Goal: Use online tool/utility: Utilize a website feature to perform a specific function

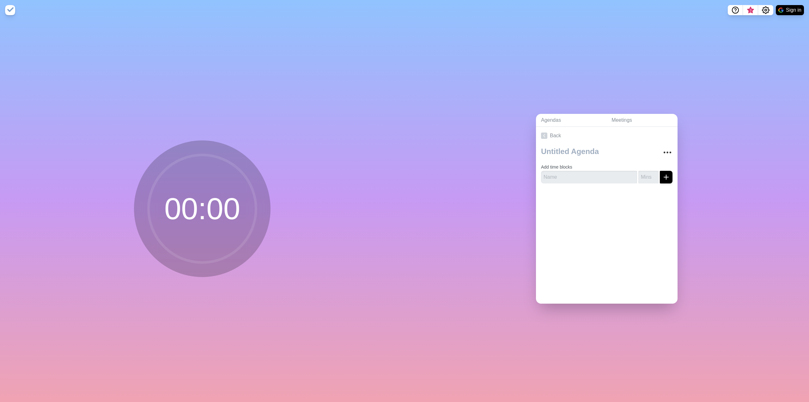
click at [569, 157] on div at bounding box center [600, 152] width 118 height 16
click at [391, 156] on div "00 : 00" at bounding box center [202, 210] width 404 height 381
click at [563, 171] on input "text" at bounding box center [589, 177] width 96 height 13
click at [628, 173] on input "text" at bounding box center [589, 177] width 96 height 13
type input "harness"
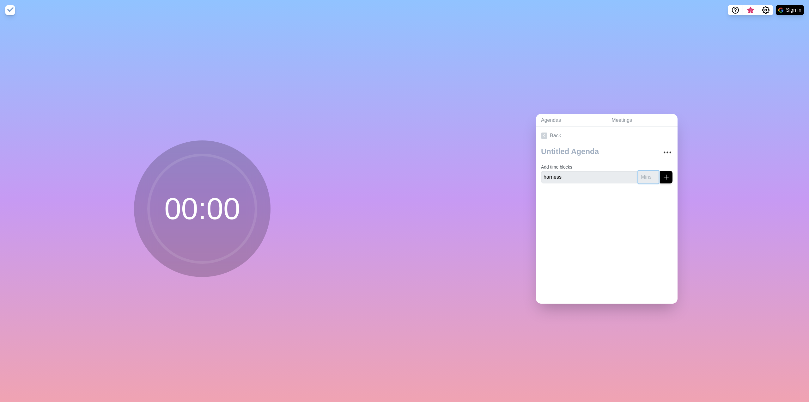
click at [640, 174] on input "number" at bounding box center [648, 177] width 20 height 13
type input "30"
click at [662, 175] on icon "submit" at bounding box center [666, 177] width 8 height 8
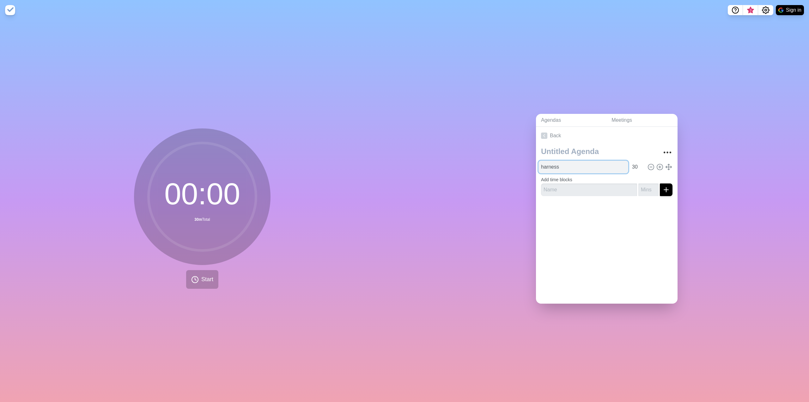
click at [565, 164] on input "harness" at bounding box center [583, 167] width 90 height 13
